Goal: Register for event/course

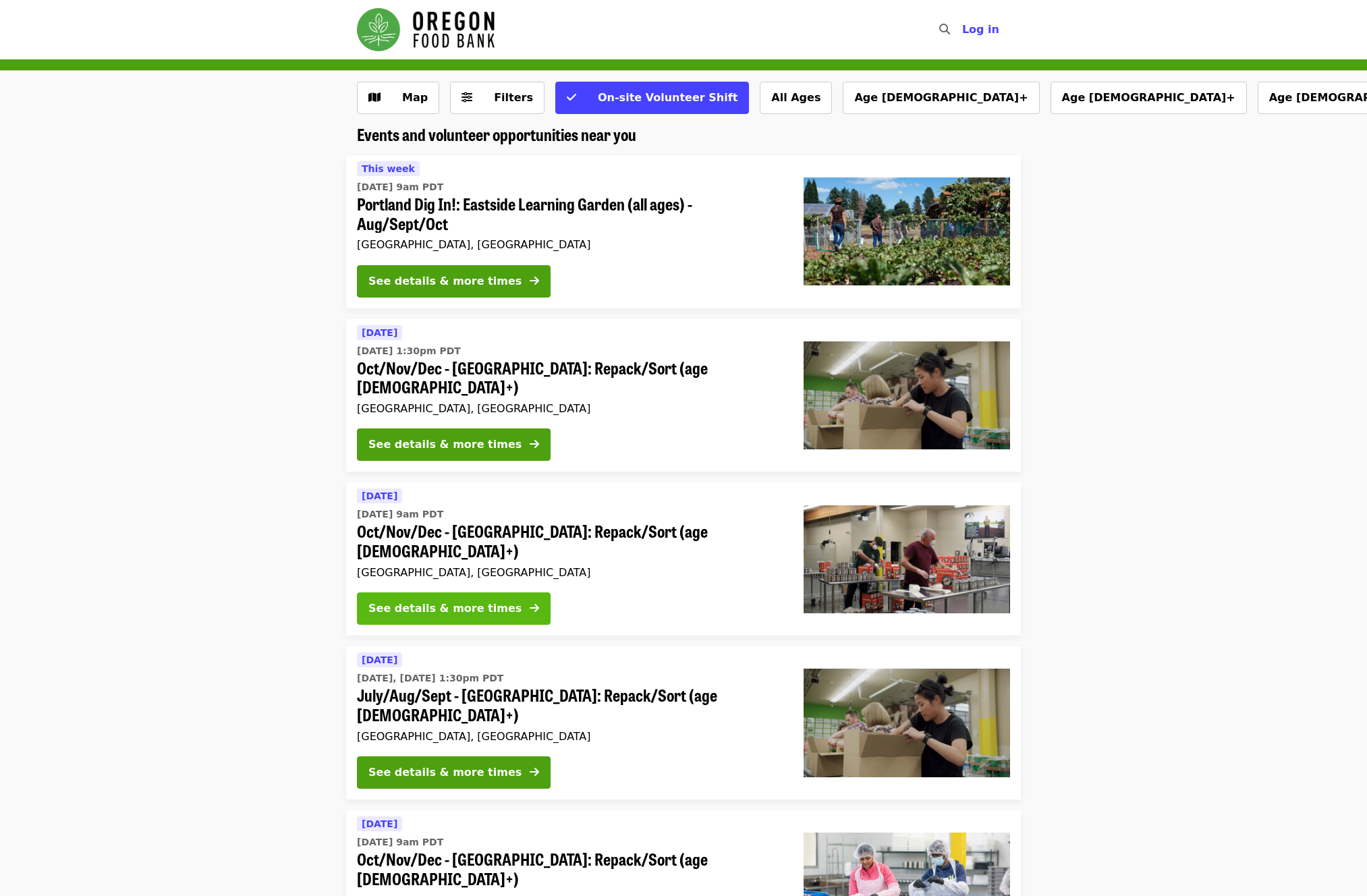
click at [461, 600] on div "See details & more times" at bounding box center [445, 608] width 153 height 16
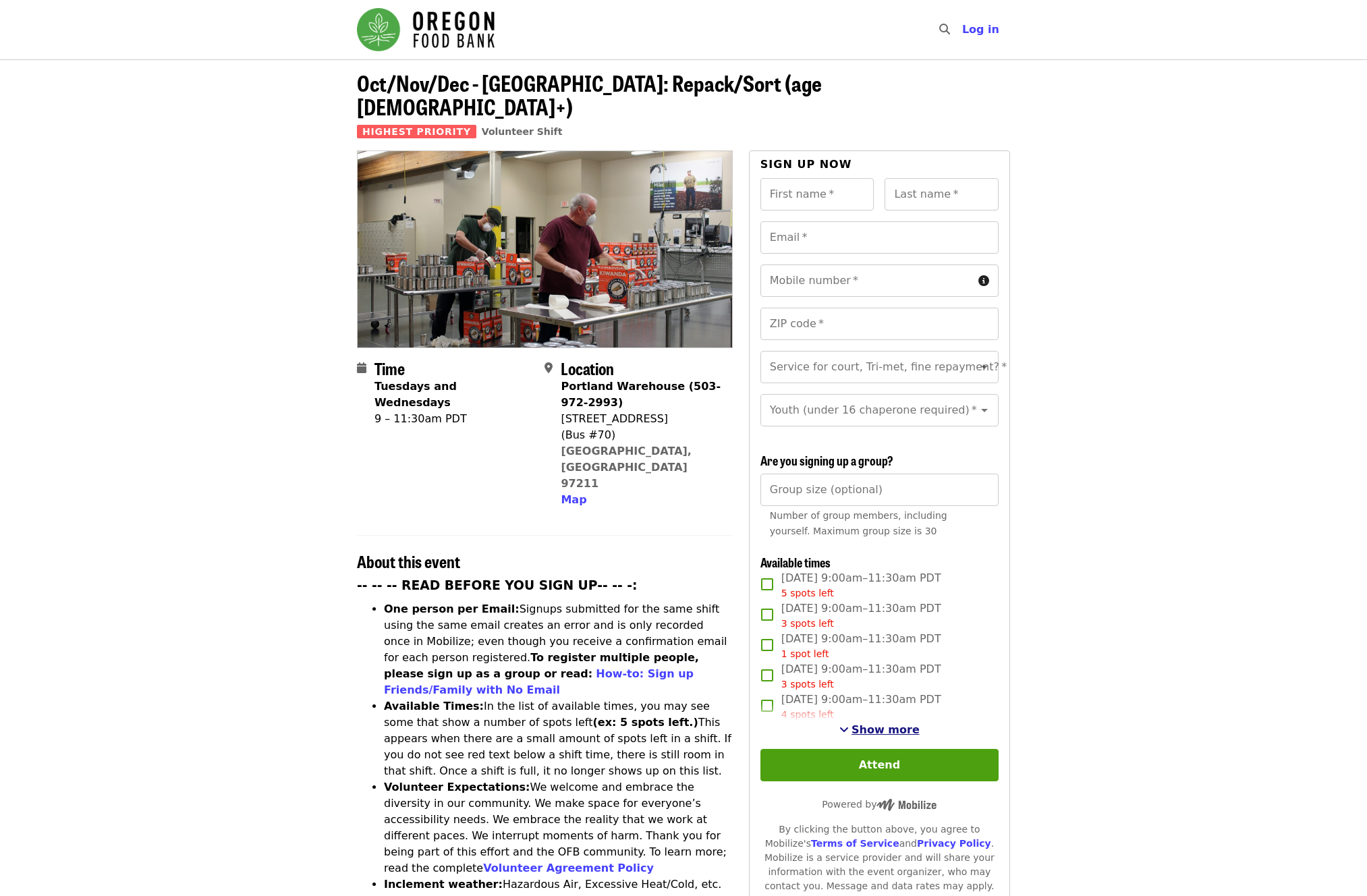
click at [888, 723] on span "Show more" at bounding box center [885, 729] width 68 height 13
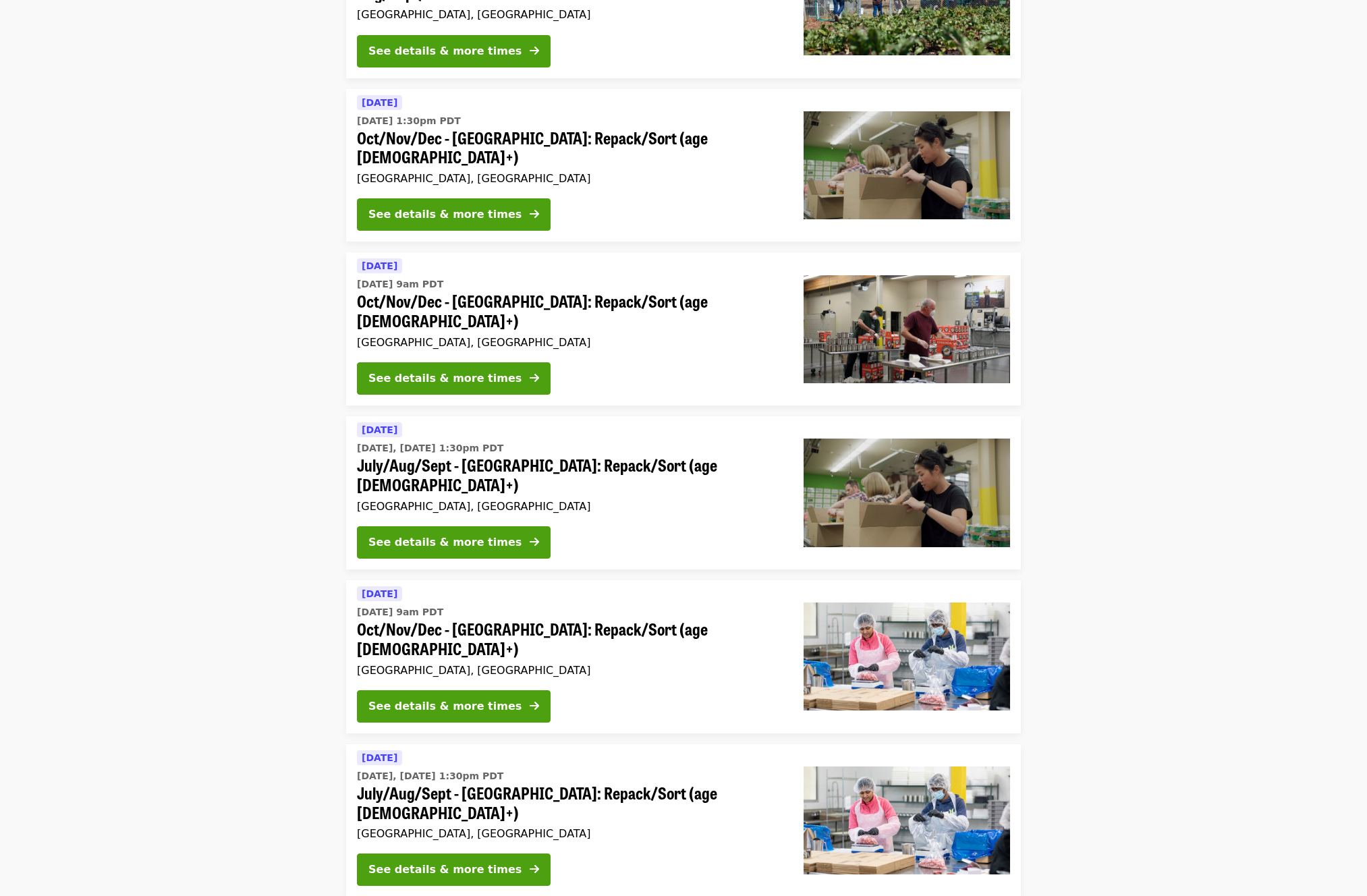
scroll to position [201, 0]
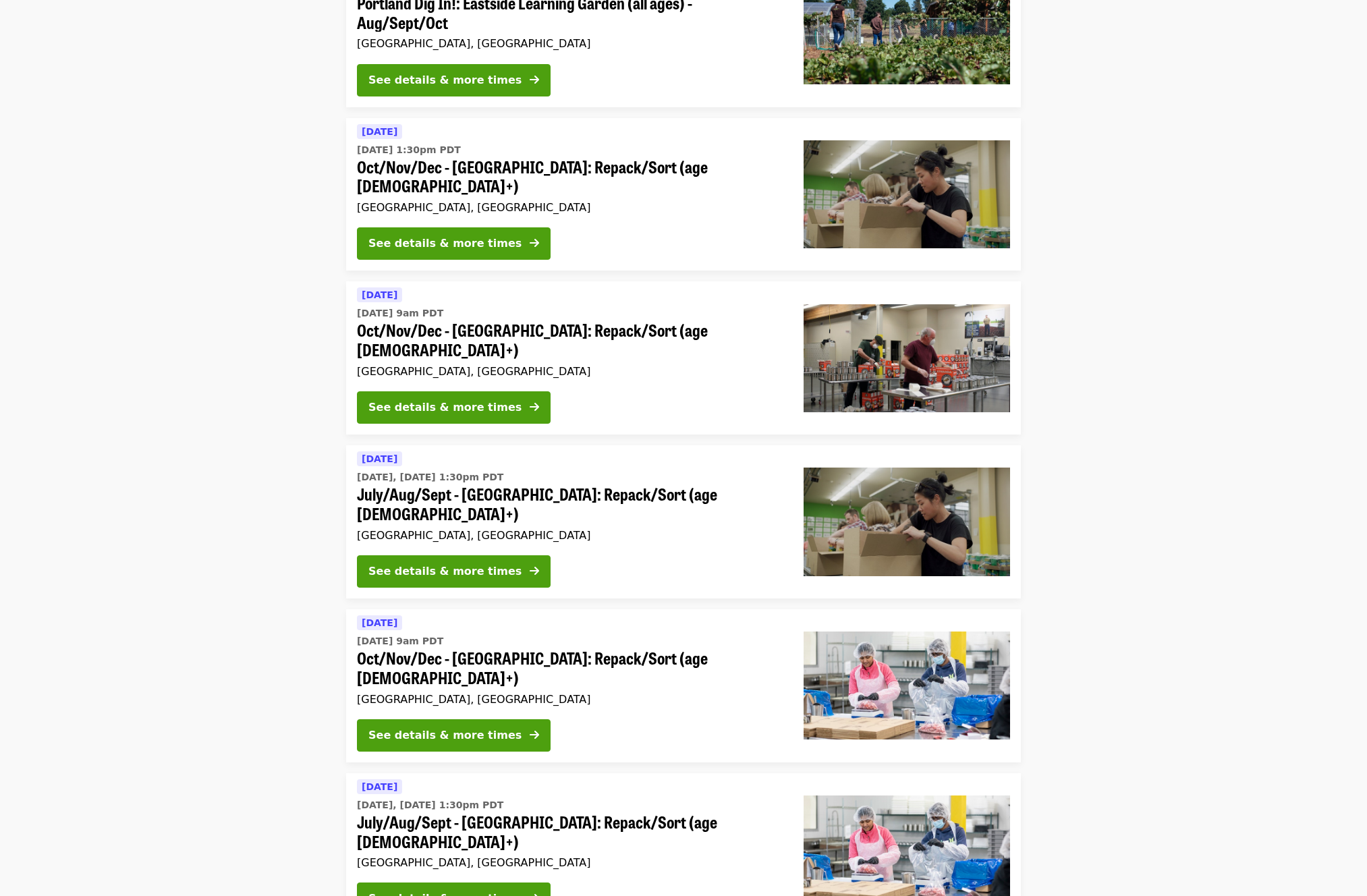
click at [492, 240] on div "See details & more times" at bounding box center [570, 246] width 425 height 38
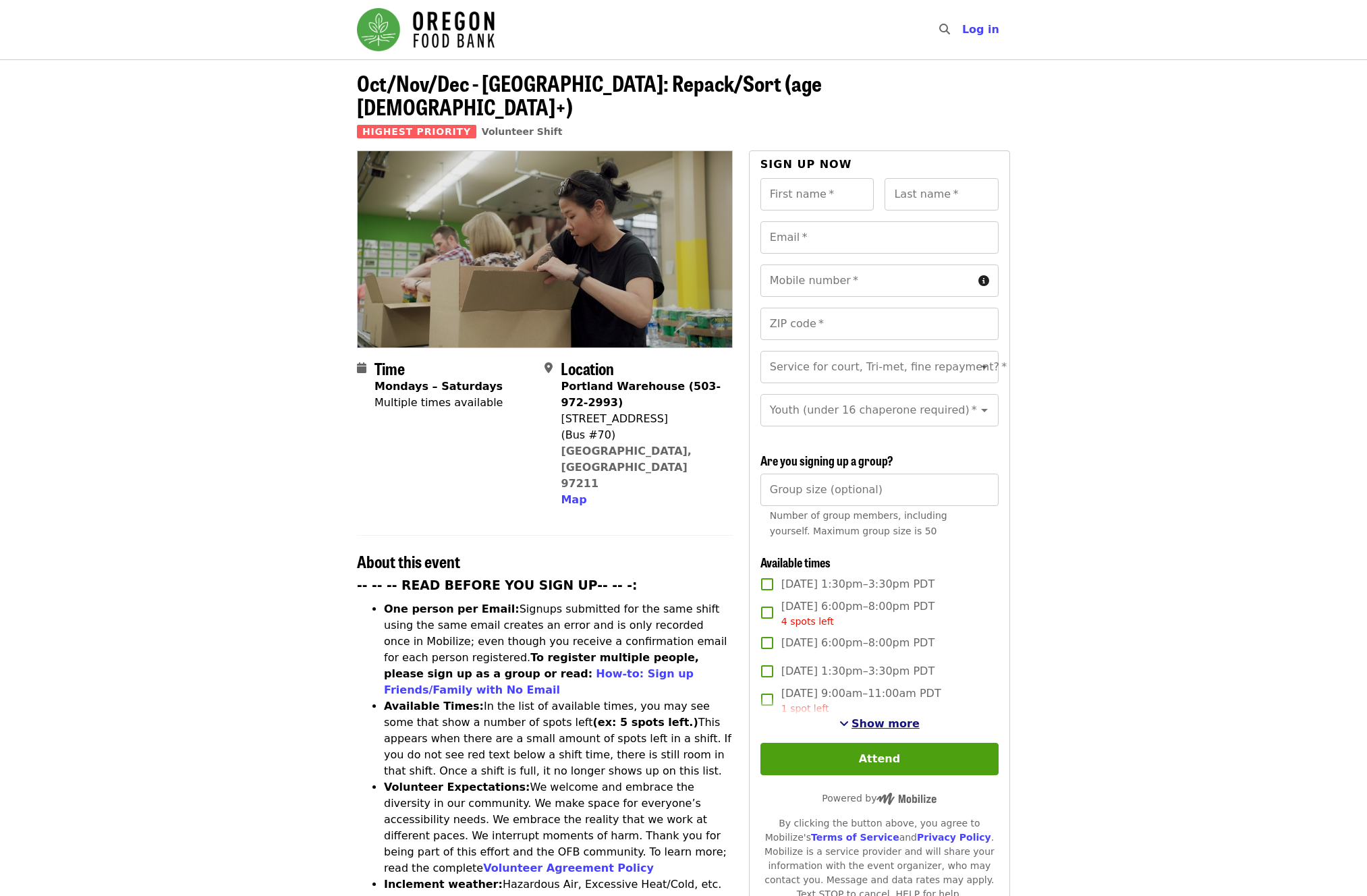
click at [895, 726] on span "Show more" at bounding box center [885, 723] width 68 height 13
